Goal: Transaction & Acquisition: Purchase product/service

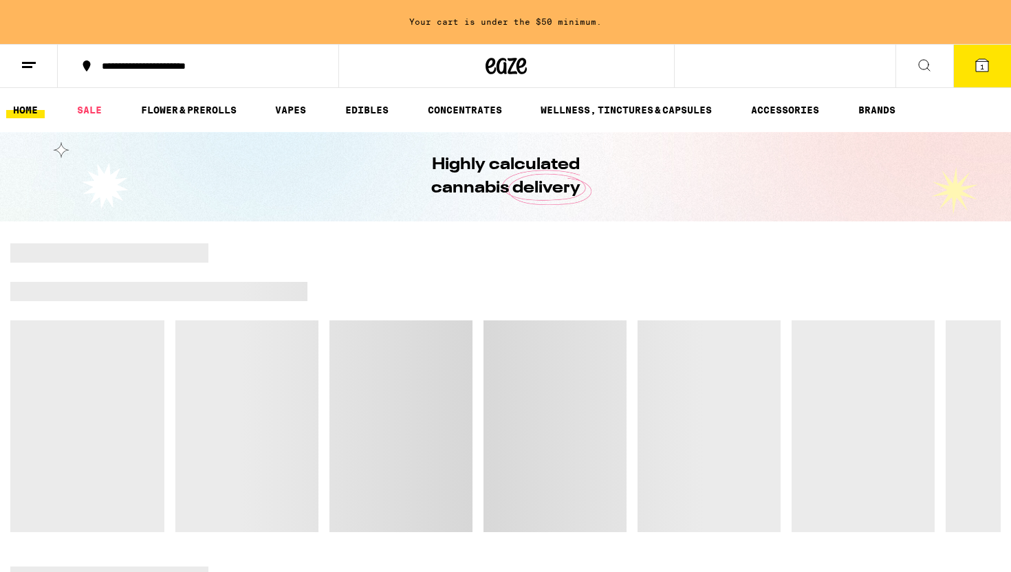
click at [969, 217] on div "Highly calculated cannabis delivery" at bounding box center [505, 176] width 1011 height 89
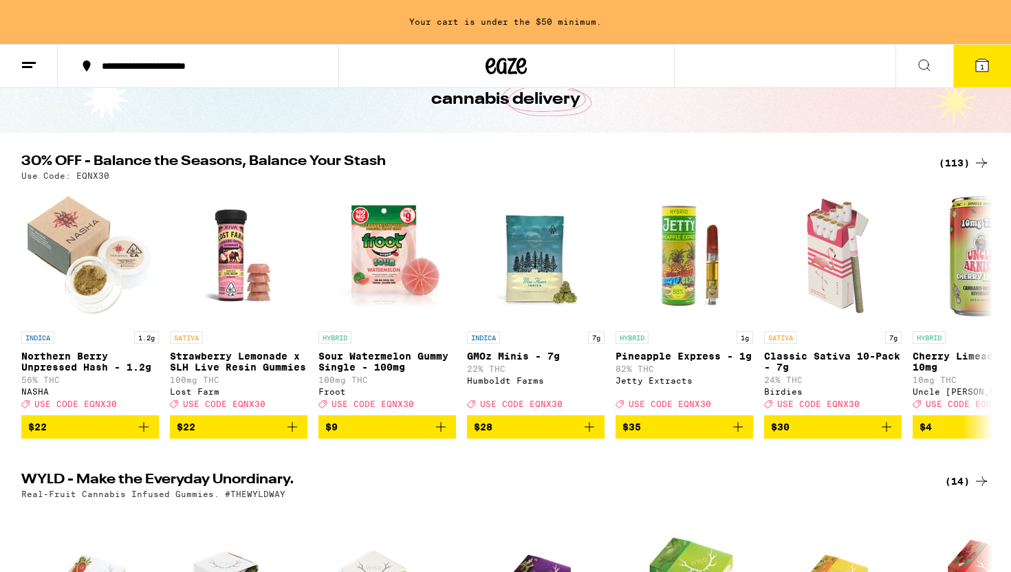
scroll to position [78, 0]
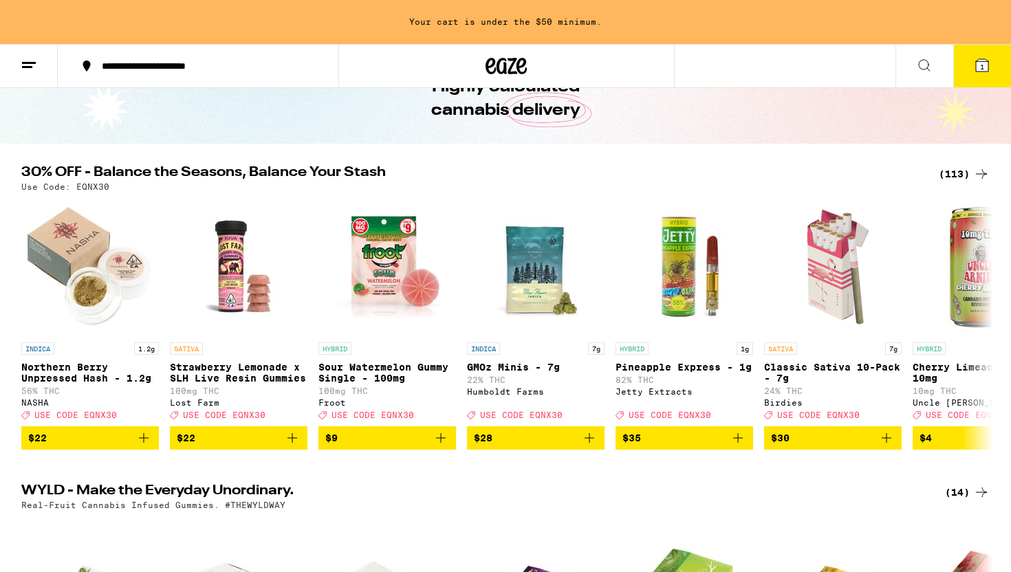
click at [963, 171] on div "(113)" at bounding box center [964, 174] width 51 height 17
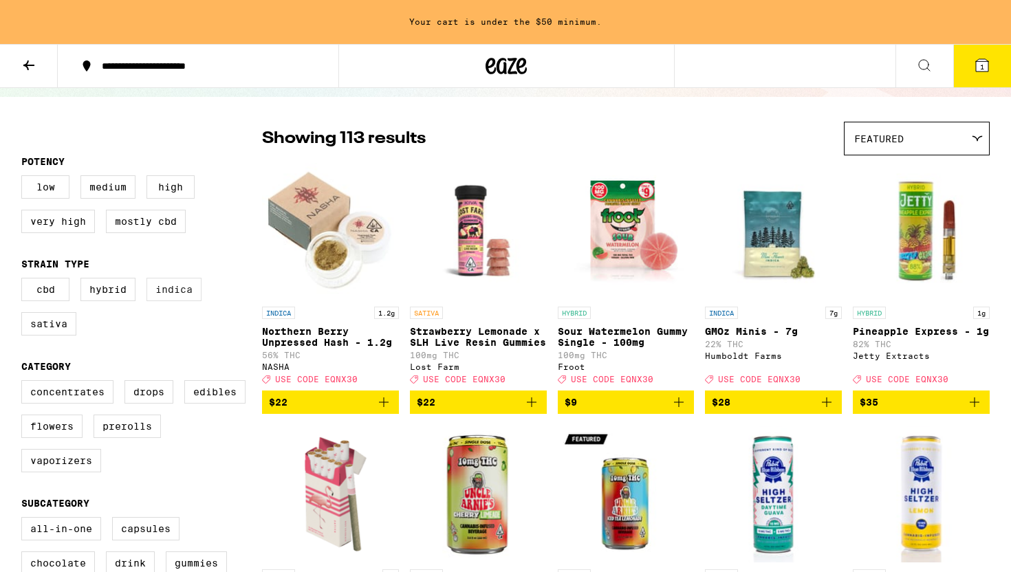
scroll to position [86, 0]
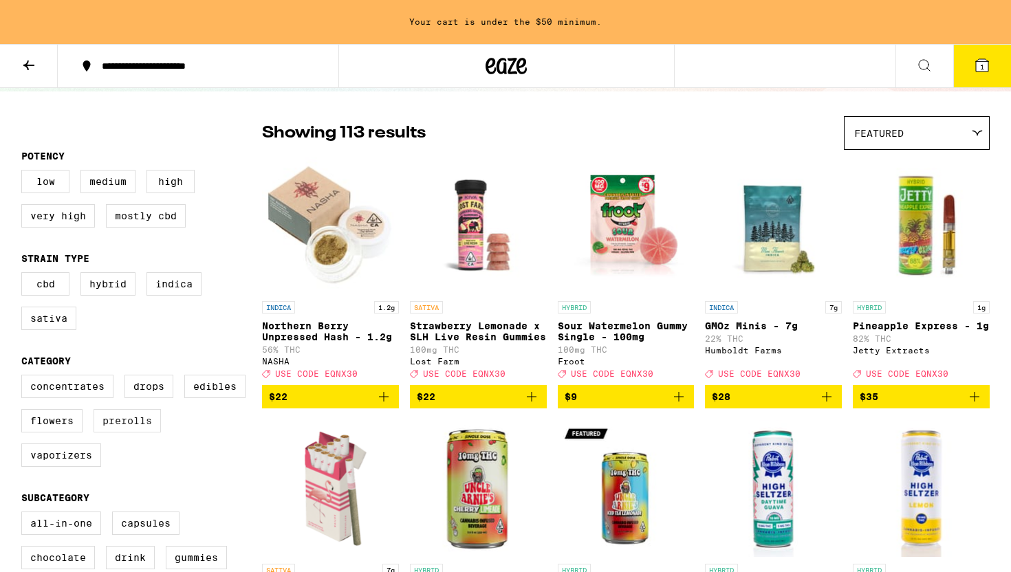
click at [115, 433] on label "Prerolls" at bounding box center [127, 420] width 67 height 23
click at [25, 378] on input "Prerolls" at bounding box center [24, 377] width 1 height 1
checkbox input "true"
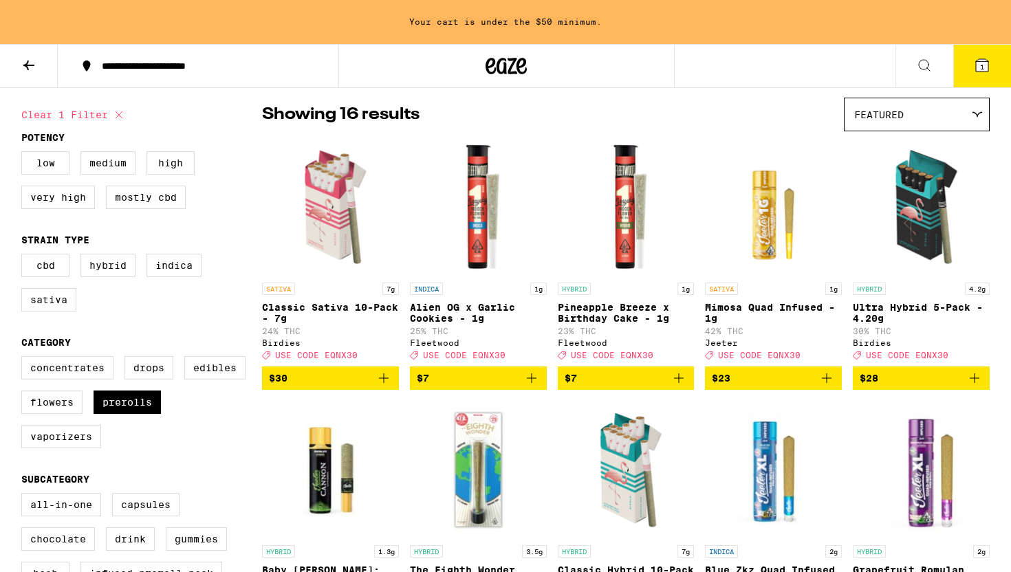
scroll to position [106, 0]
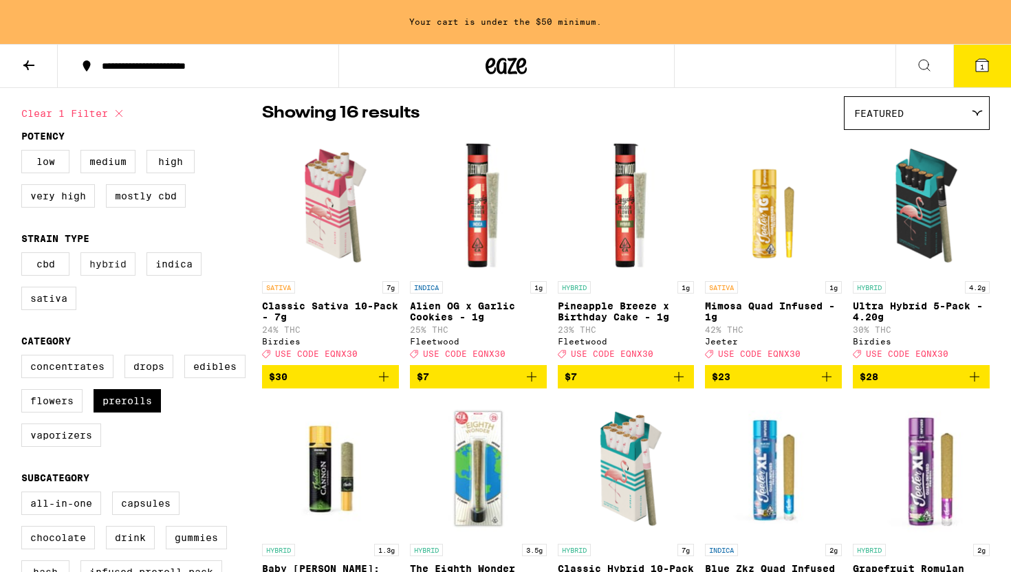
click at [118, 268] on label "Hybrid" at bounding box center [107, 263] width 55 height 23
click at [25, 255] on input "Hybrid" at bounding box center [24, 254] width 1 height 1
checkbox input "true"
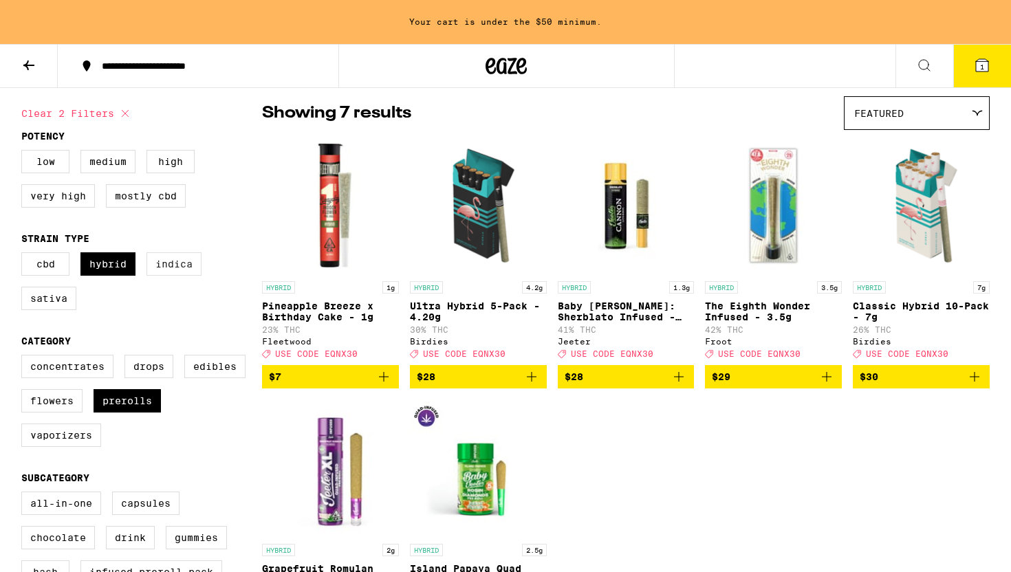
click at [182, 270] on label "Indica" at bounding box center [173, 263] width 55 height 23
click at [25, 255] on input "Indica" at bounding box center [24, 254] width 1 height 1
checkbox input "true"
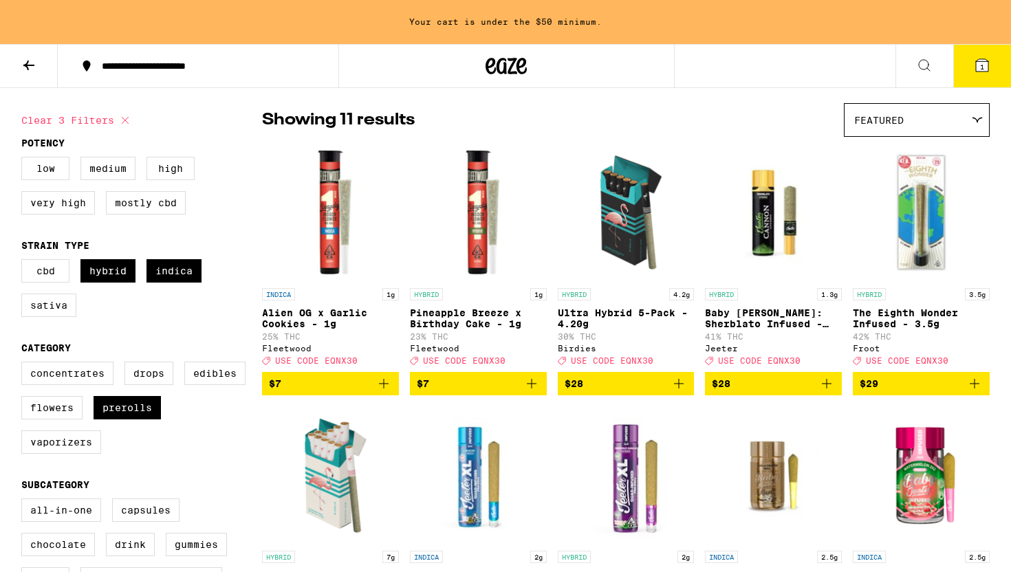
scroll to position [97, 0]
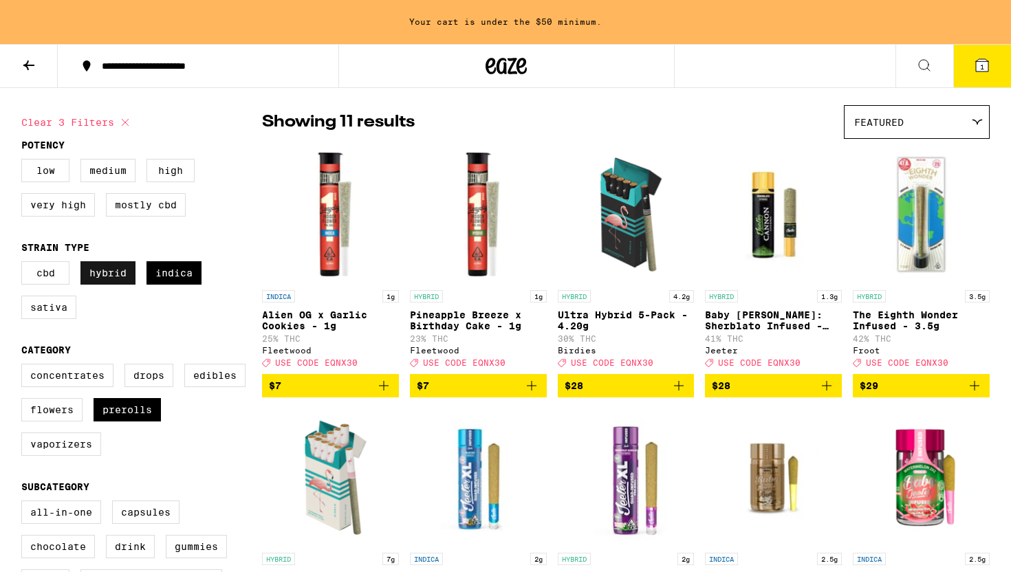
click at [122, 276] on label "Hybrid" at bounding box center [107, 272] width 55 height 23
click at [25, 264] on input "Hybrid" at bounding box center [24, 263] width 1 height 1
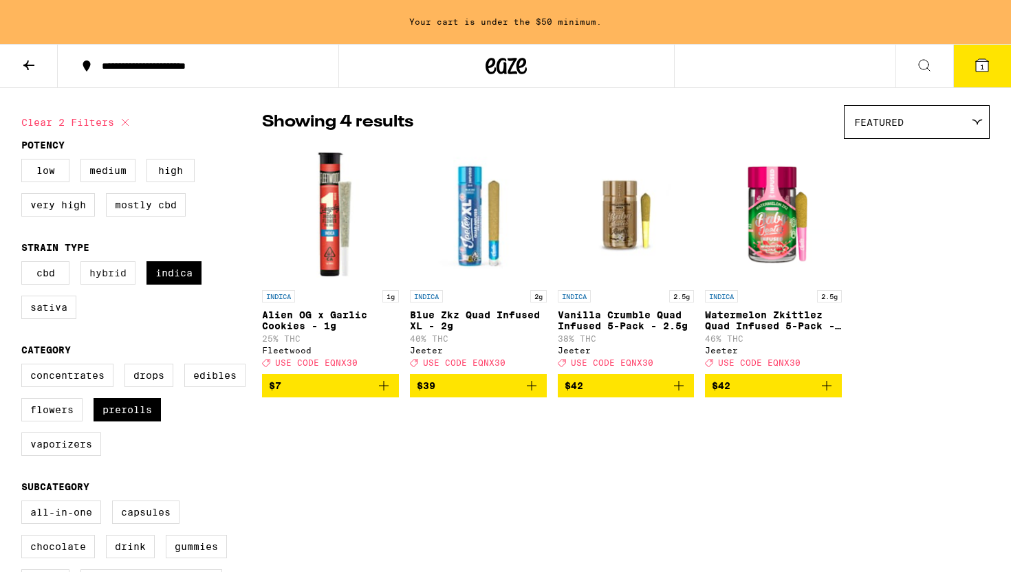
click at [122, 276] on label "Hybrid" at bounding box center [107, 272] width 55 height 23
click at [25, 264] on input "Hybrid" at bounding box center [24, 263] width 1 height 1
checkbox input "true"
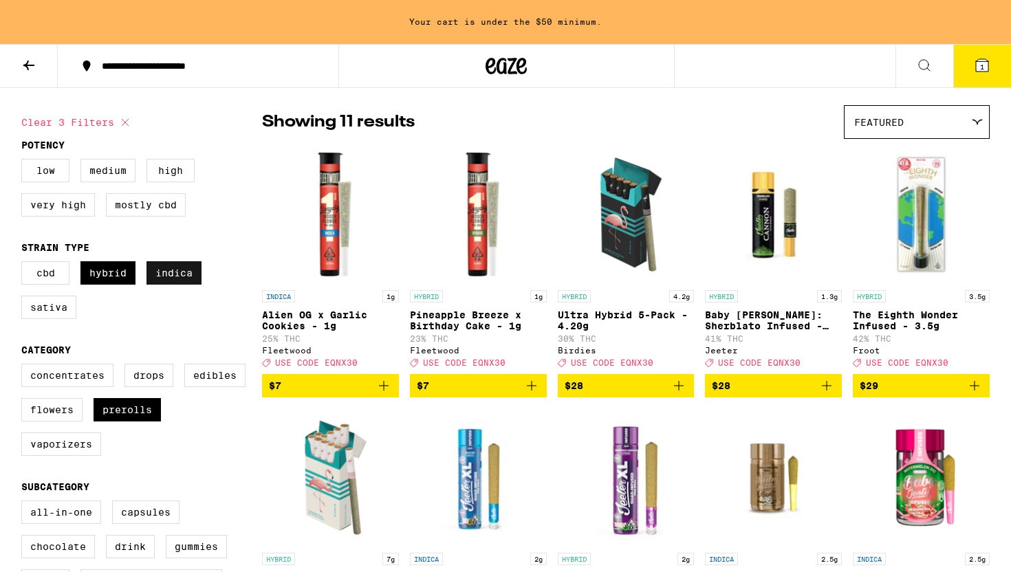
click at [186, 285] on label "Indica" at bounding box center [173, 272] width 55 height 23
click at [25, 264] on input "Indica" at bounding box center [24, 263] width 1 height 1
checkbox input "false"
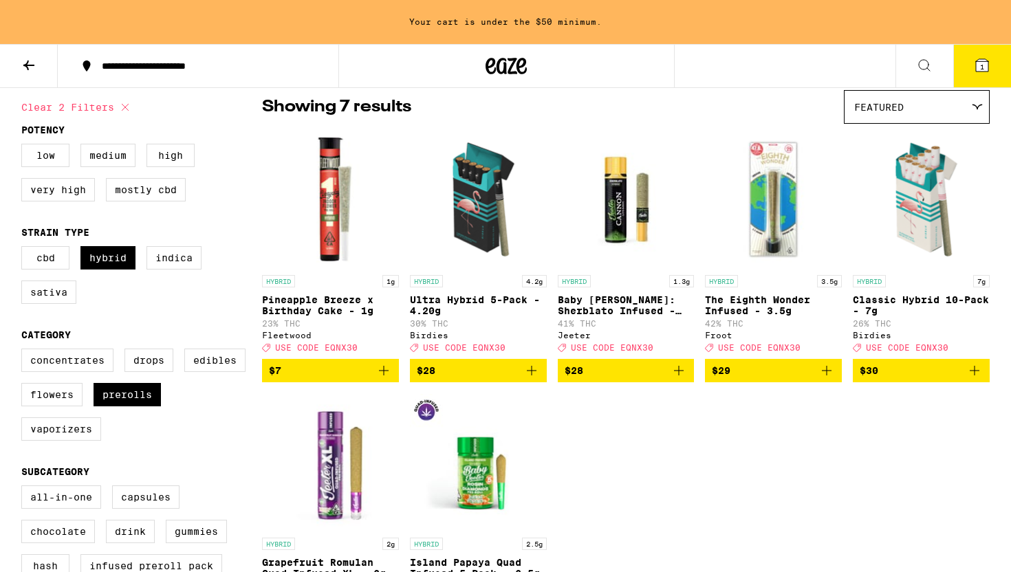
scroll to position [111, 0]
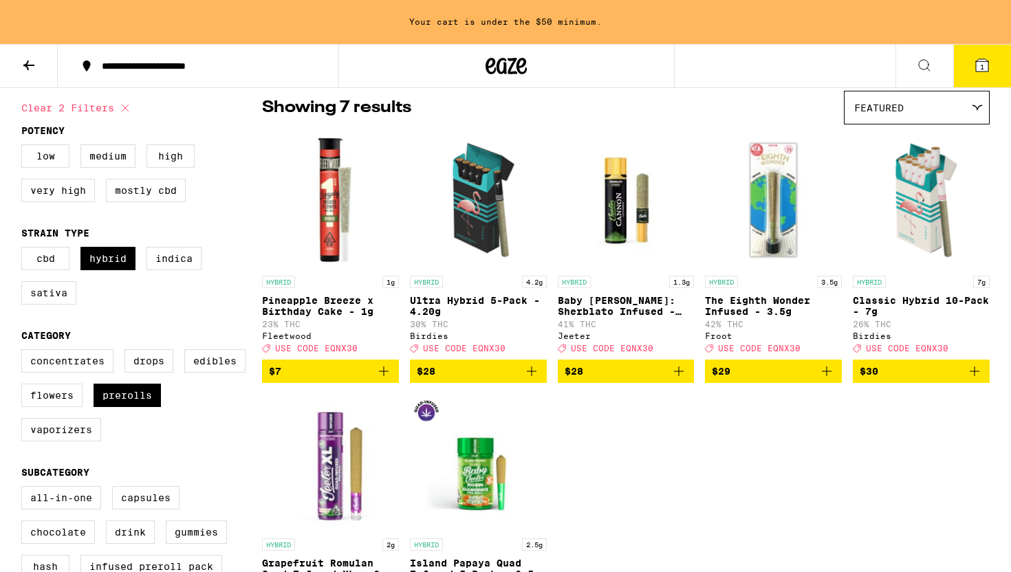
click at [527, 380] on icon "Add to bag" at bounding box center [531, 371] width 17 height 17
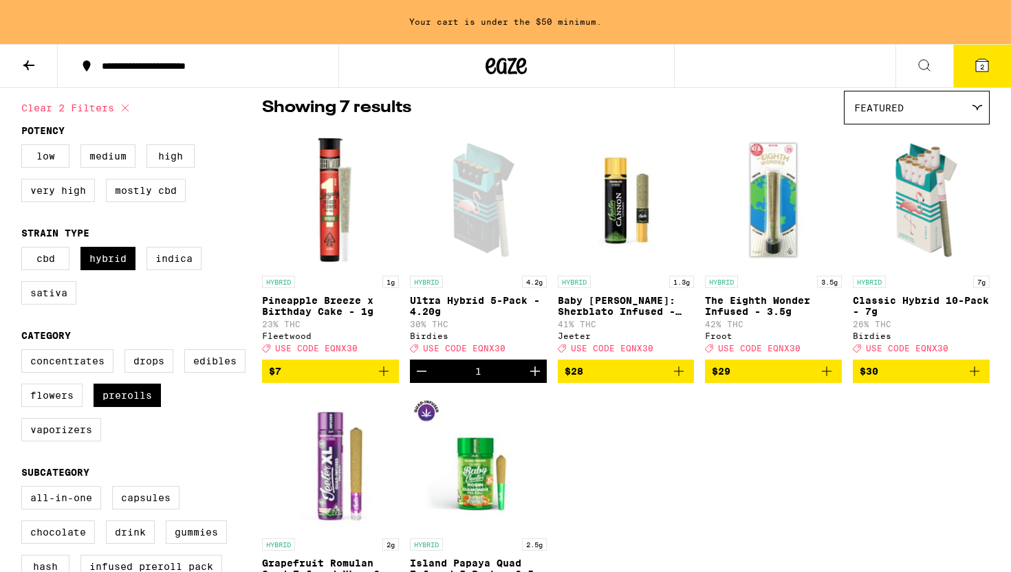
click at [505, 72] on icon at bounding box center [506, 66] width 41 height 25
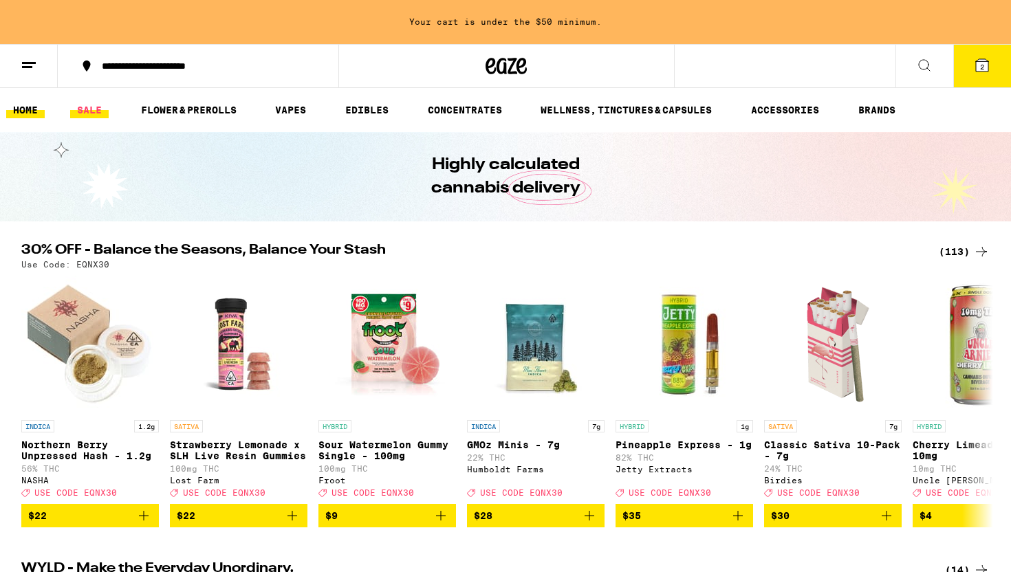
click at [77, 108] on link "SALE" at bounding box center [89, 110] width 39 height 17
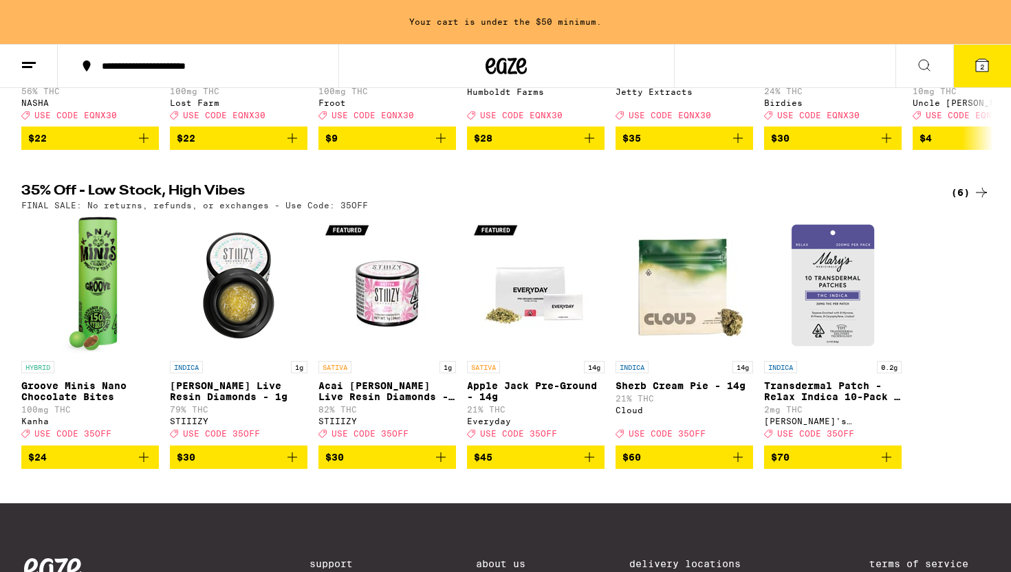
scroll to position [370, 0]
